Goal: Information Seeking & Learning: Find specific page/section

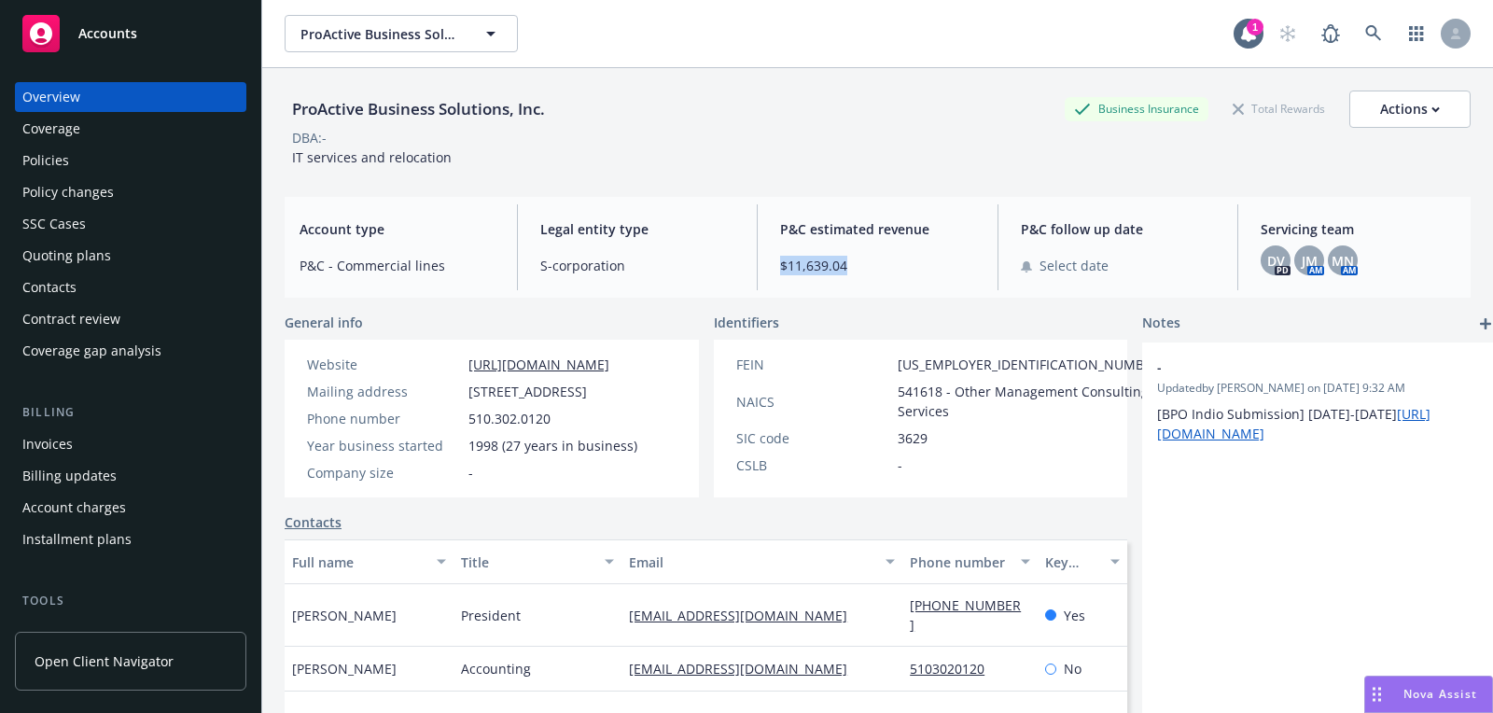
drag, startPoint x: 856, startPoint y: 268, endPoint x: 782, endPoint y: 269, distance: 73.7
click at [782, 268] on span "$11,639.04" at bounding box center [877, 266] width 195 height 20
copy span "$11,639.04"
click at [1285, 255] on div "DV" at bounding box center [1276, 260] width 30 height 30
click at [111, 165] on div "Policies" at bounding box center [130, 161] width 216 height 30
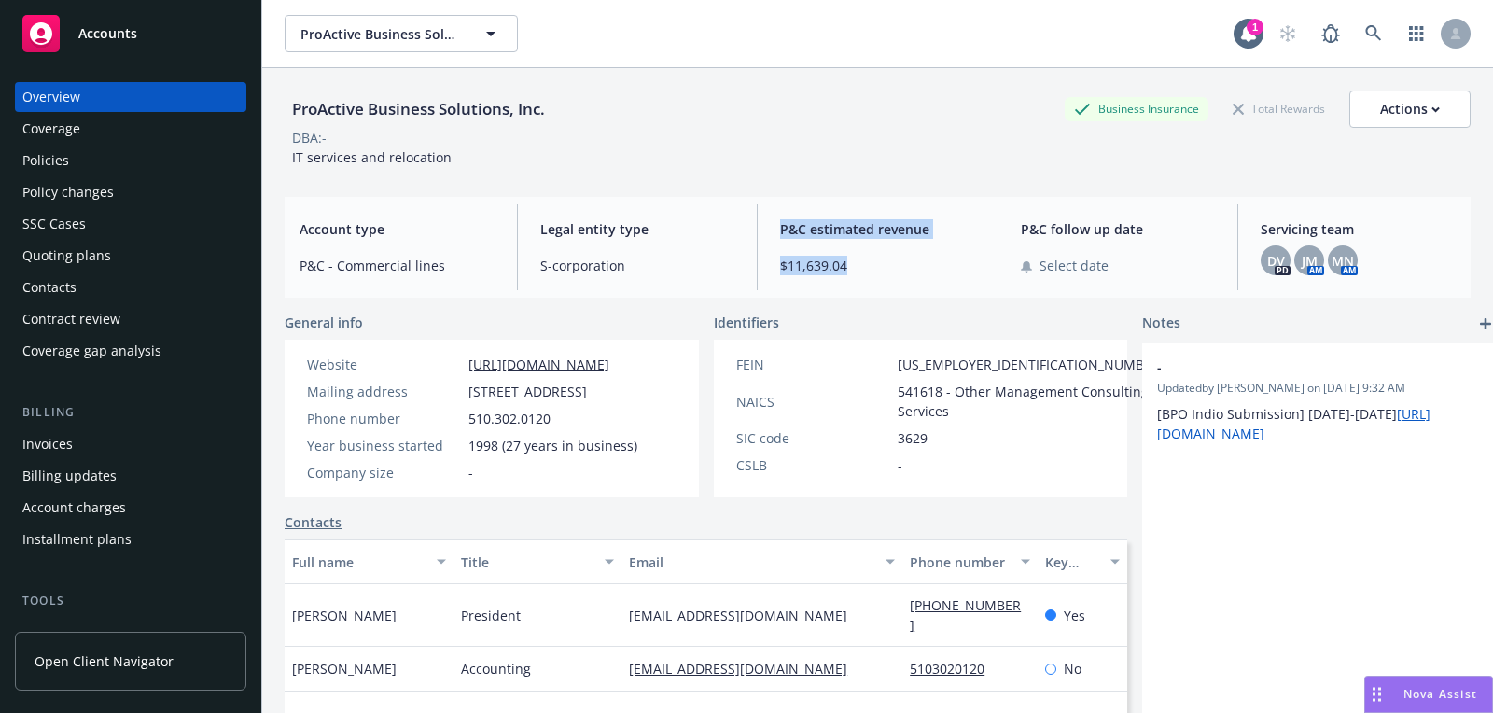
drag, startPoint x: 871, startPoint y: 260, endPoint x: 776, endPoint y: 207, distance: 108.2
click at [776, 207] on div "P&C estimated revenue $11,639.04" at bounding box center [877, 247] width 225 height 86
click at [794, 181] on div "ProActive Business Solutions, Inc. Business Insurance Total Rewards Actions DBA…" at bounding box center [878, 125] width 1186 height 114
click at [47, 161] on div "Policies" at bounding box center [45, 161] width 47 height 30
